Goal: Check status: Check status

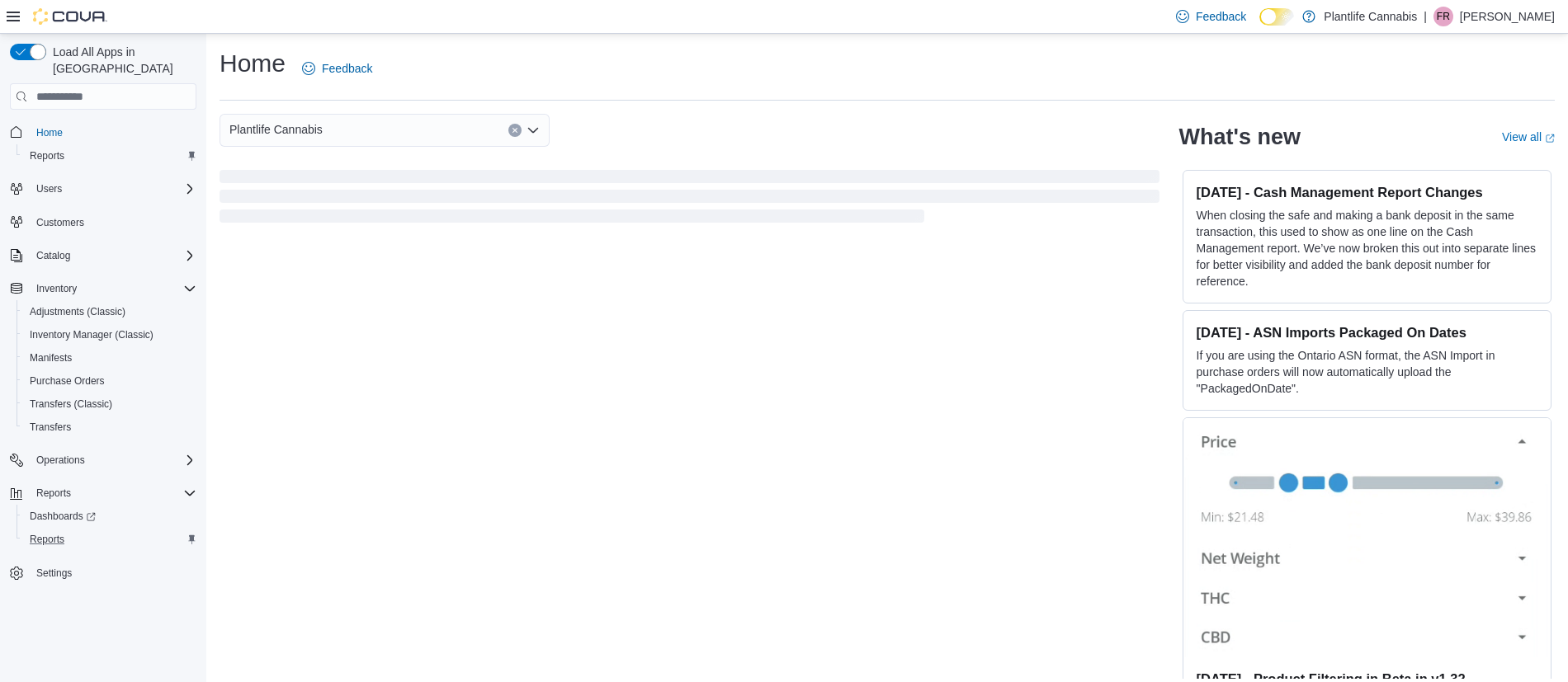
click at [101, 530] on div "Reports" at bounding box center [110, 539] width 174 height 19
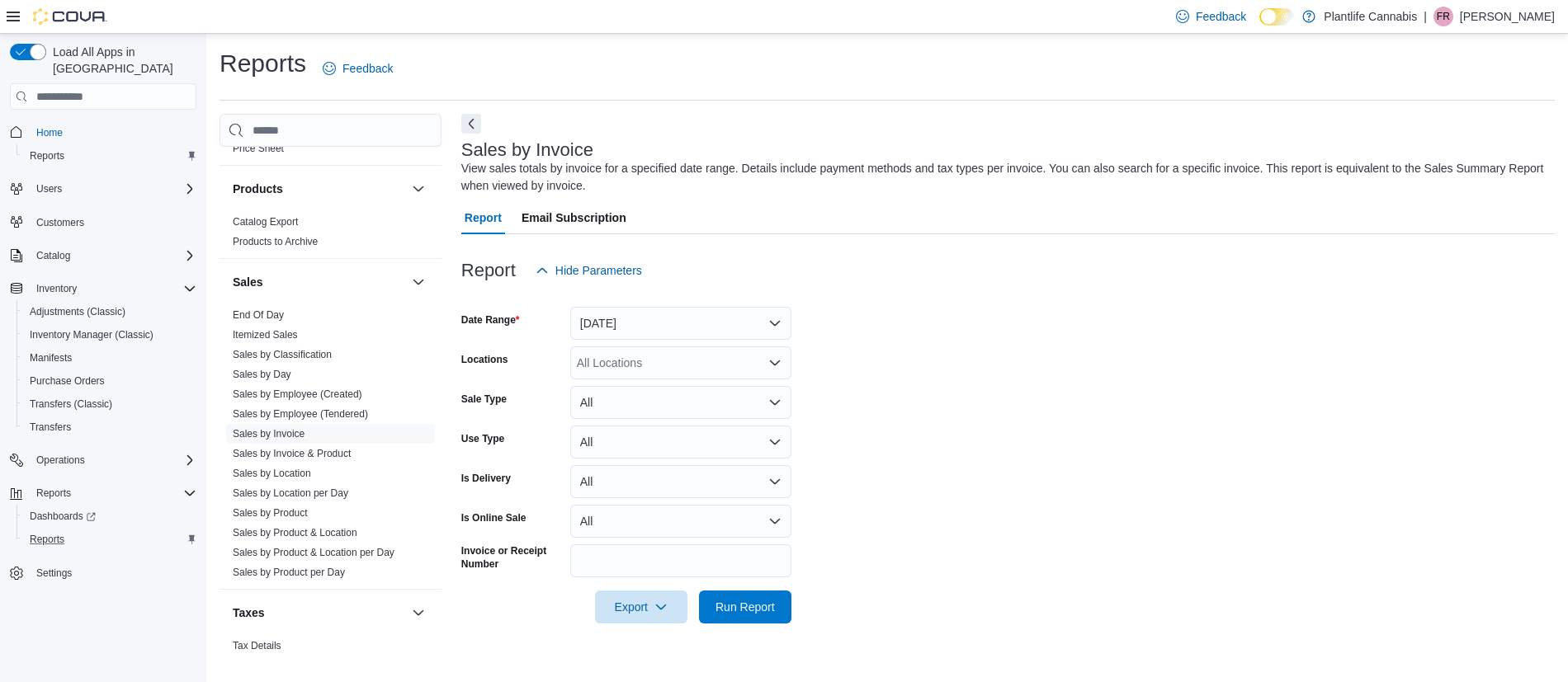
scroll to position [892, 0]
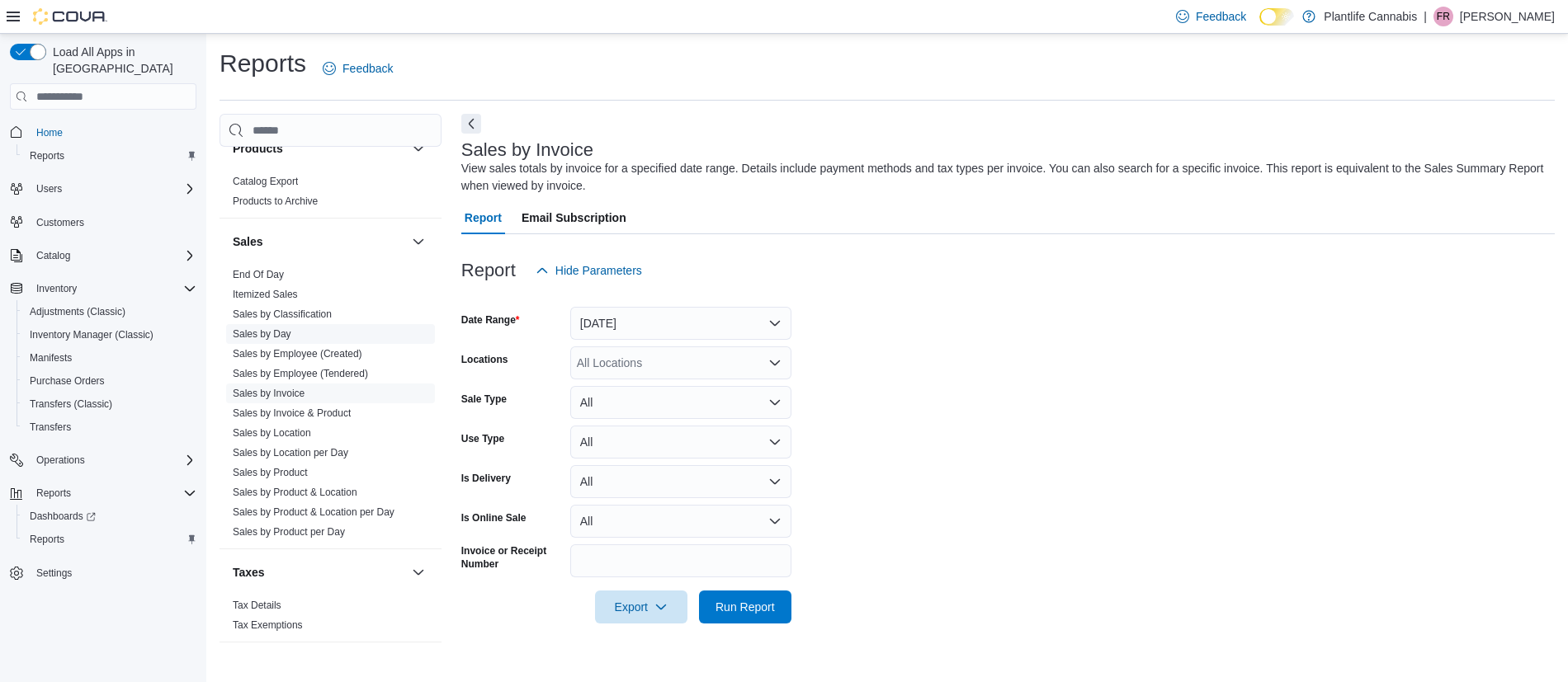
drag, startPoint x: 285, startPoint y: 331, endPoint x: 327, endPoint y: 330, distance: 42.0
click at [285, 331] on link "Sales by Day" at bounding box center [262, 334] width 58 height 12
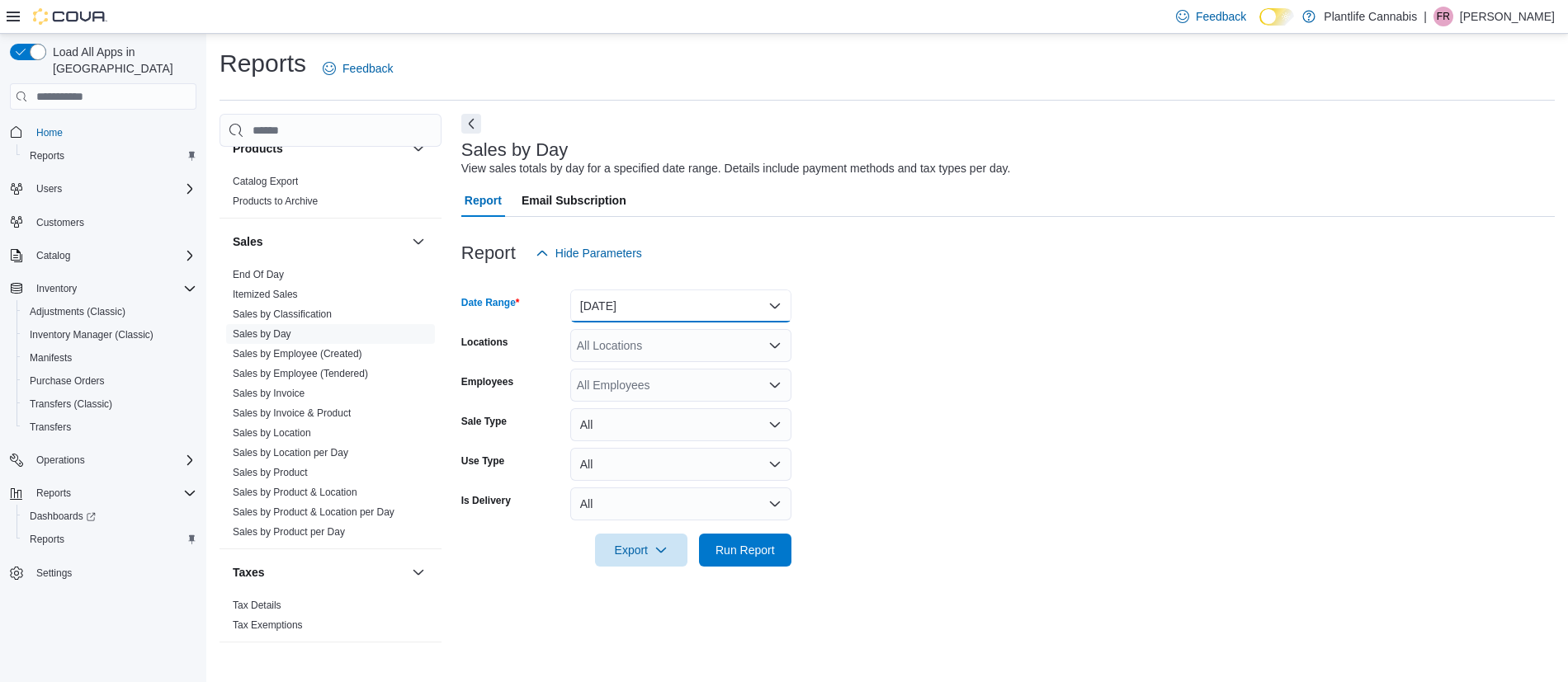
click at [621, 313] on button "Yesterday" at bounding box center [681, 306] width 221 height 33
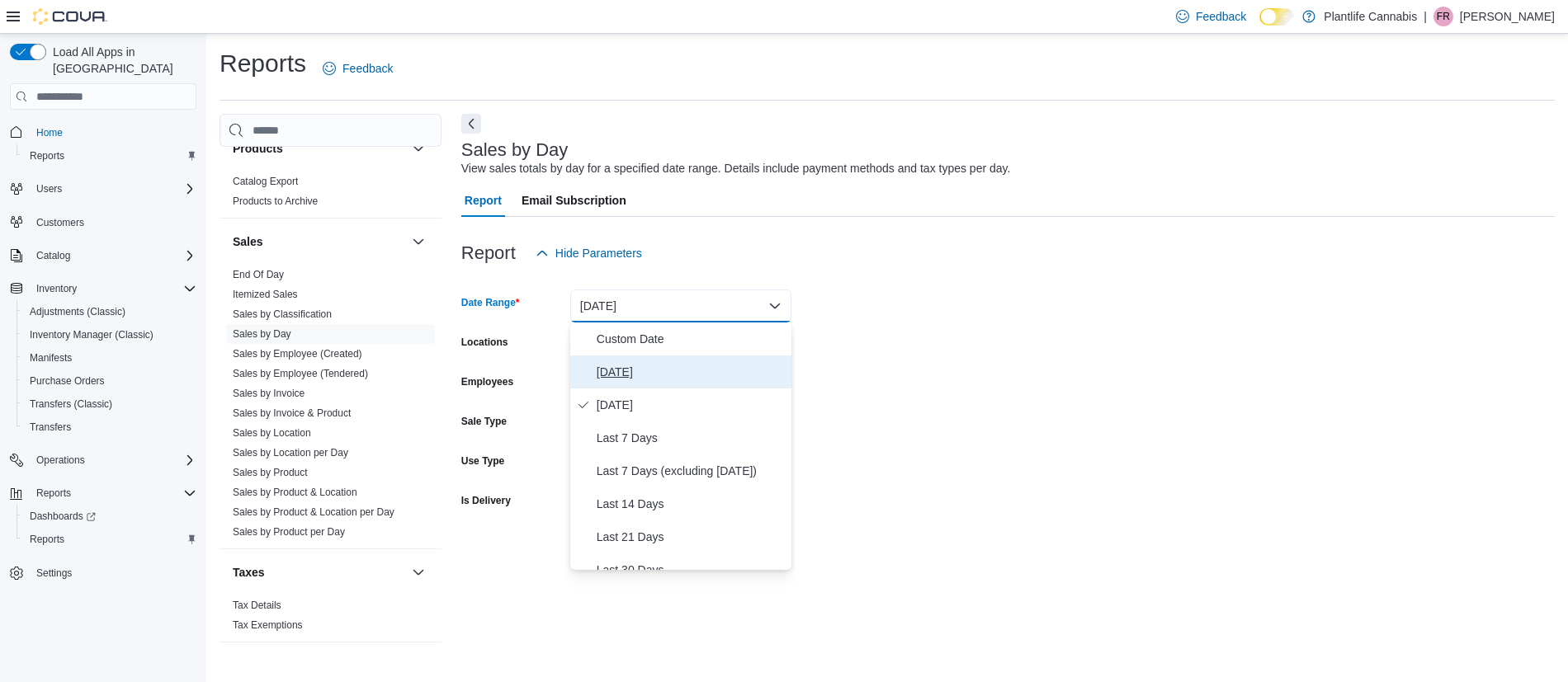
click at [638, 364] on span "Today" at bounding box center [691, 372] width 188 height 19
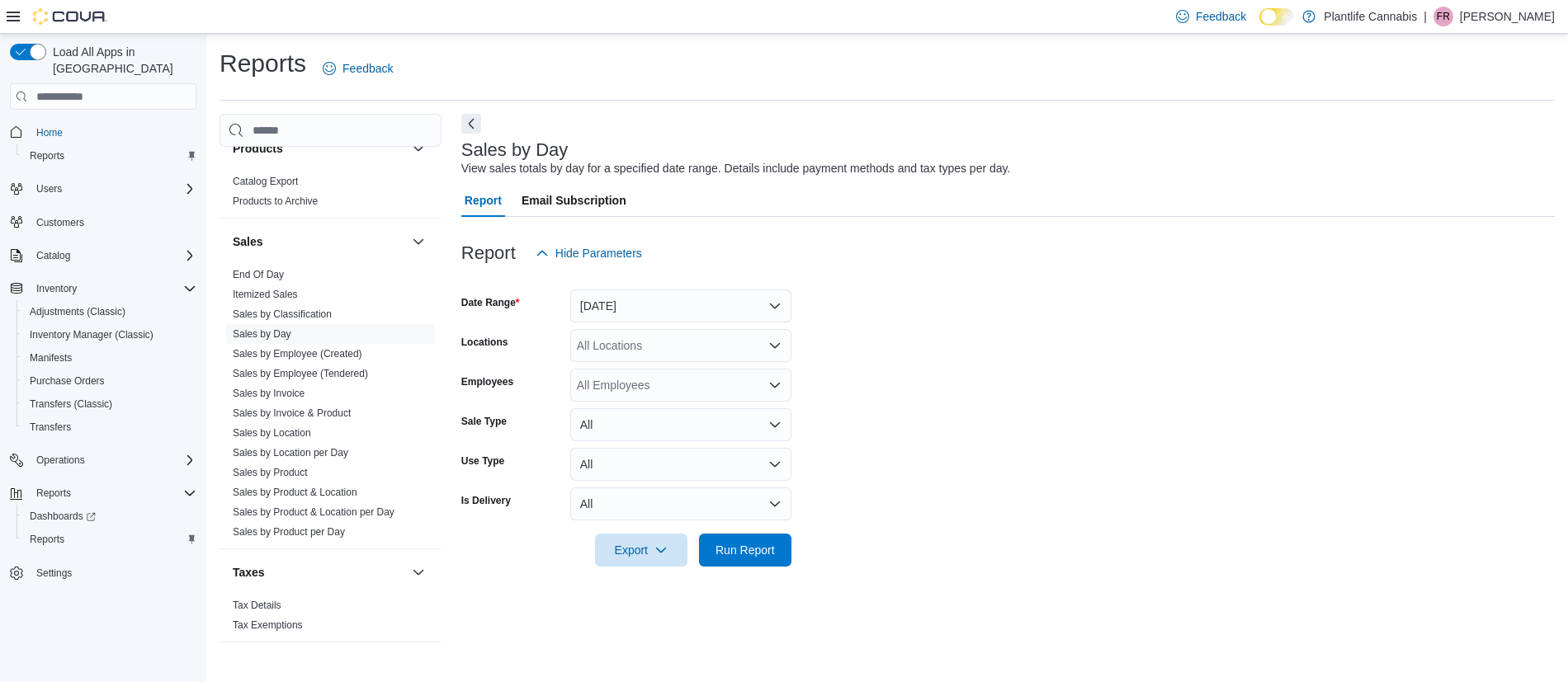
click at [636, 332] on div "All Locations" at bounding box center [681, 345] width 221 height 33
type input "****"
click at [700, 374] on span "Calgary - Shawnessy" at bounding box center [668, 374] width 109 height 17
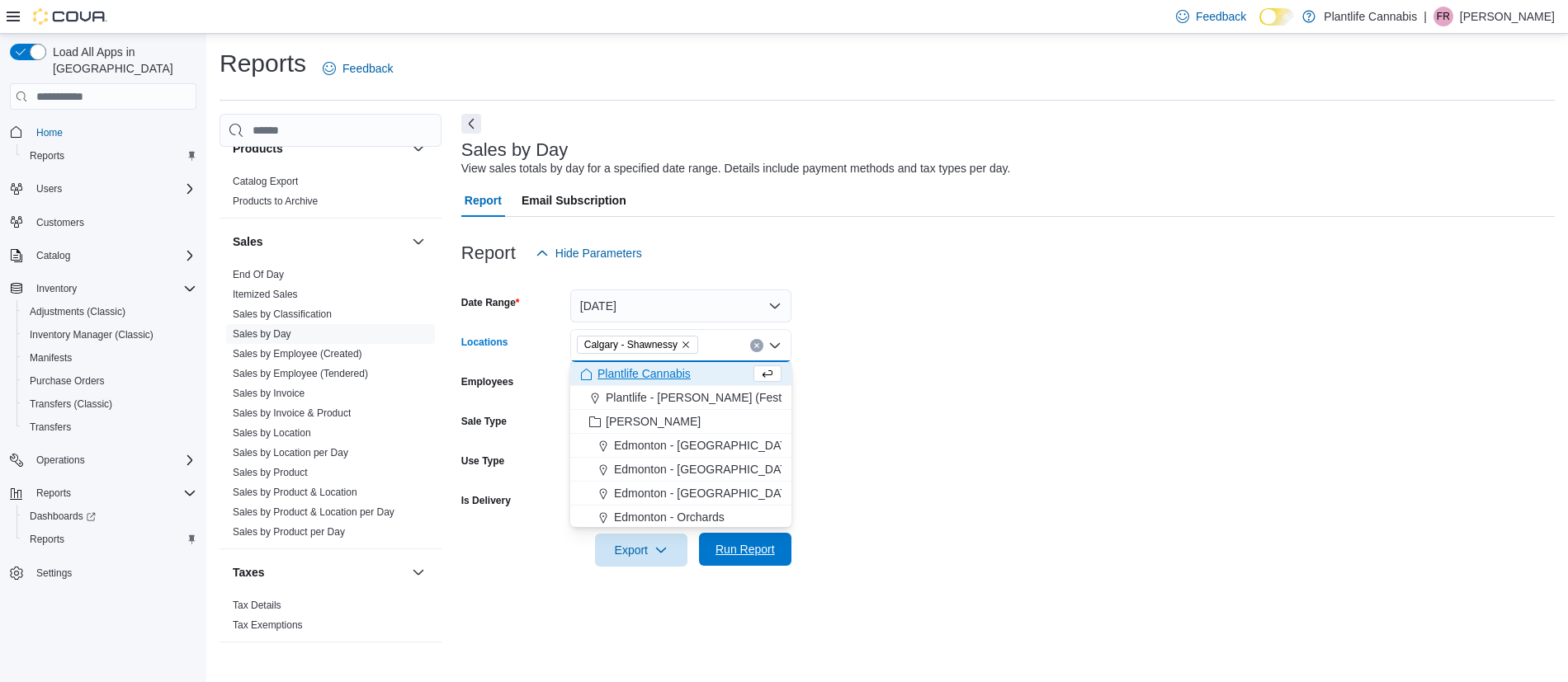
click at [740, 545] on span "Run Report" at bounding box center [745, 549] width 59 height 17
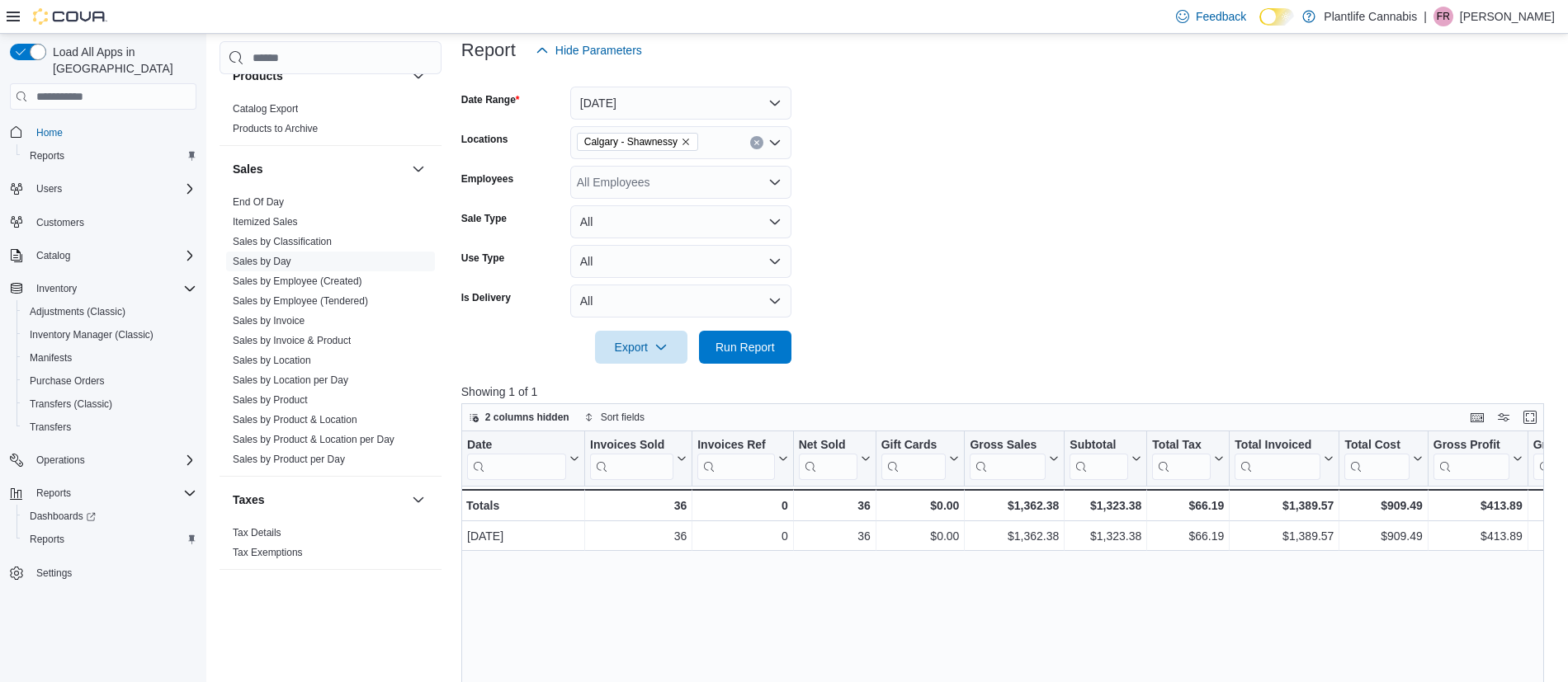
scroll to position [384, 0]
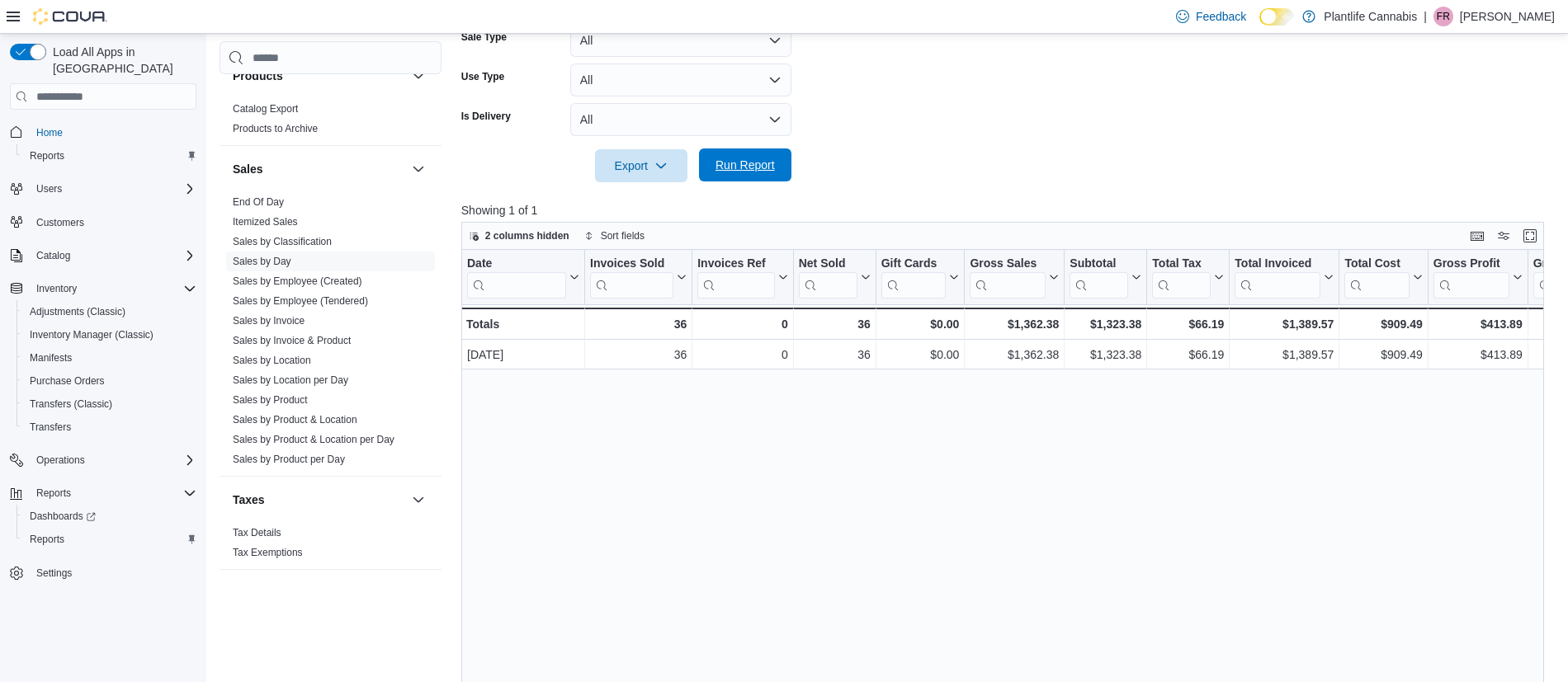
click at [772, 171] on span "Run Report" at bounding box center [745, 165] width 59 height 17
